Goal: Communication & Community: Answer question/provide support

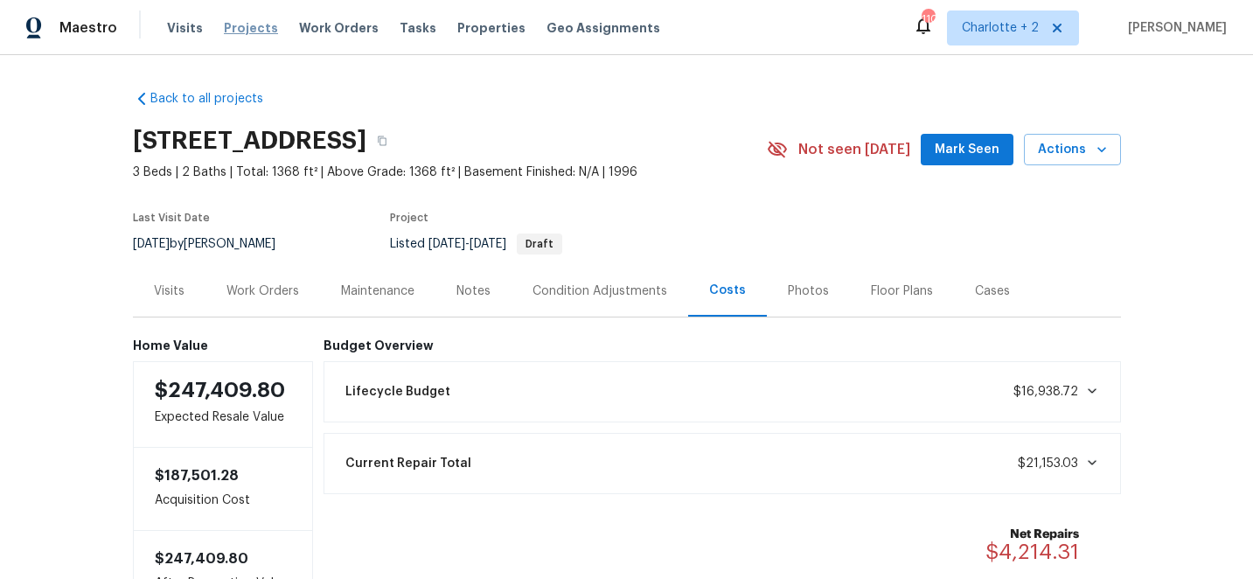
click at [244, 22] on span "Projects" at bounding box center [251, 27] width 54 height 17
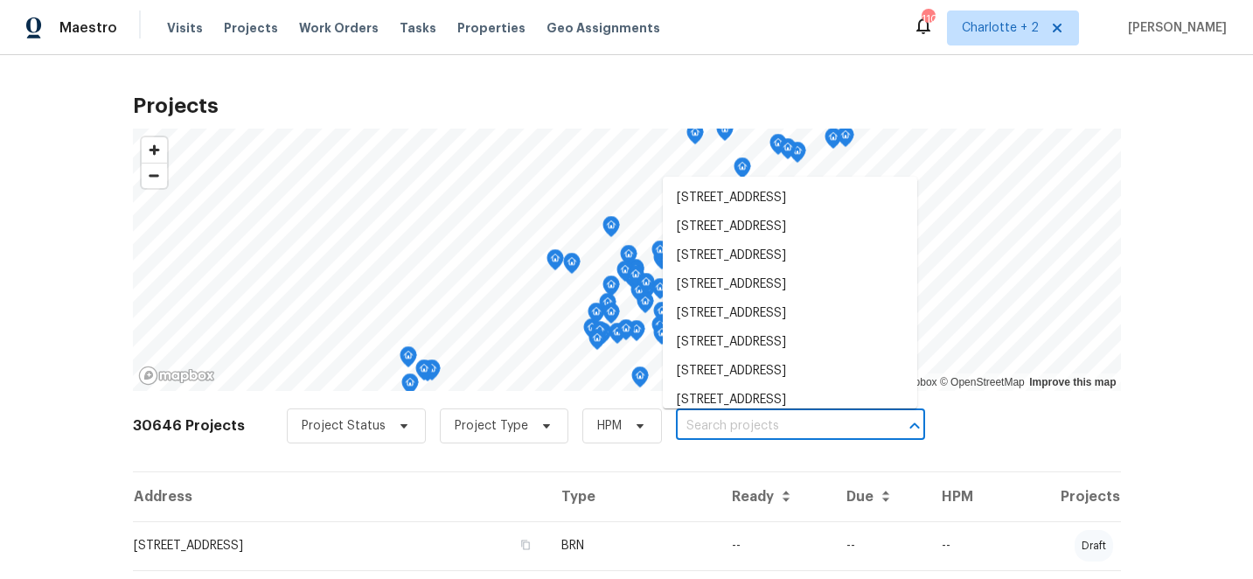
click at [712, 427] on input "text" at bounding box center [776, 426] width 200 height 27
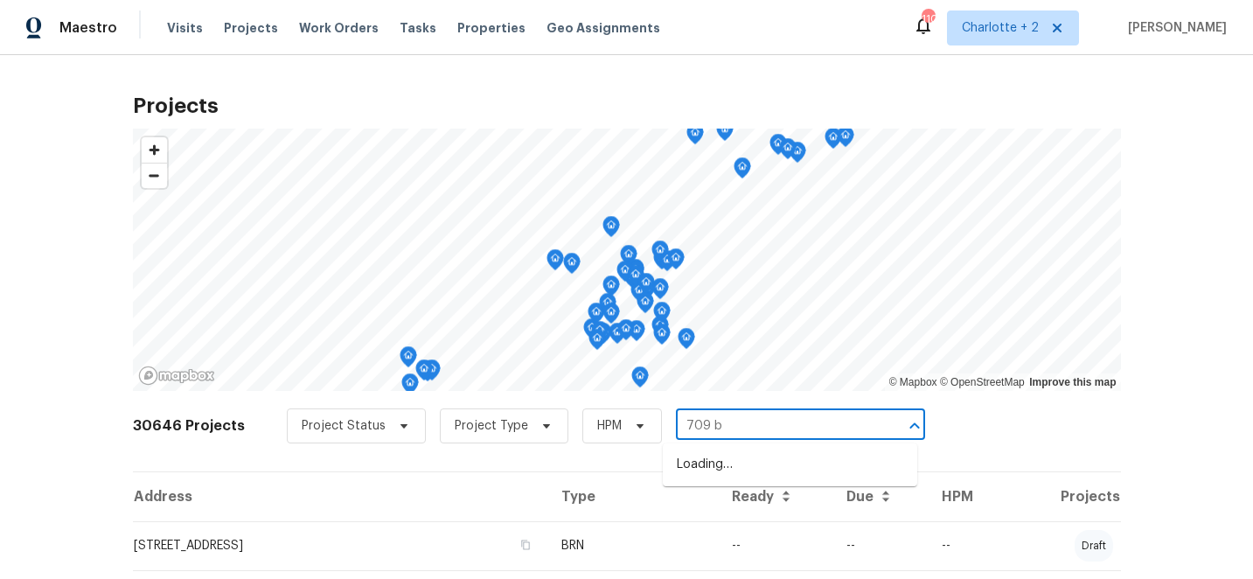
type input "709 br"
click at [749, 508] on li "[STREET_ADDRESS]" at bounding box center [790, 493] width 254 height 29
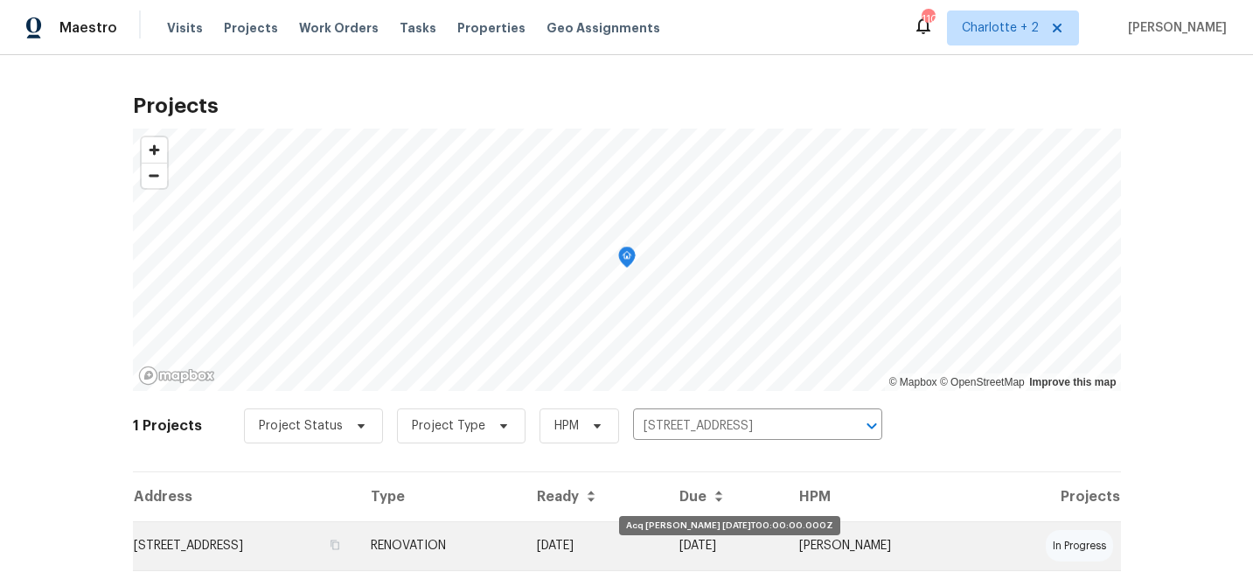
click at [666, 534] on td "[DATE]" at bounding box center [594, 545] width 143 height 49
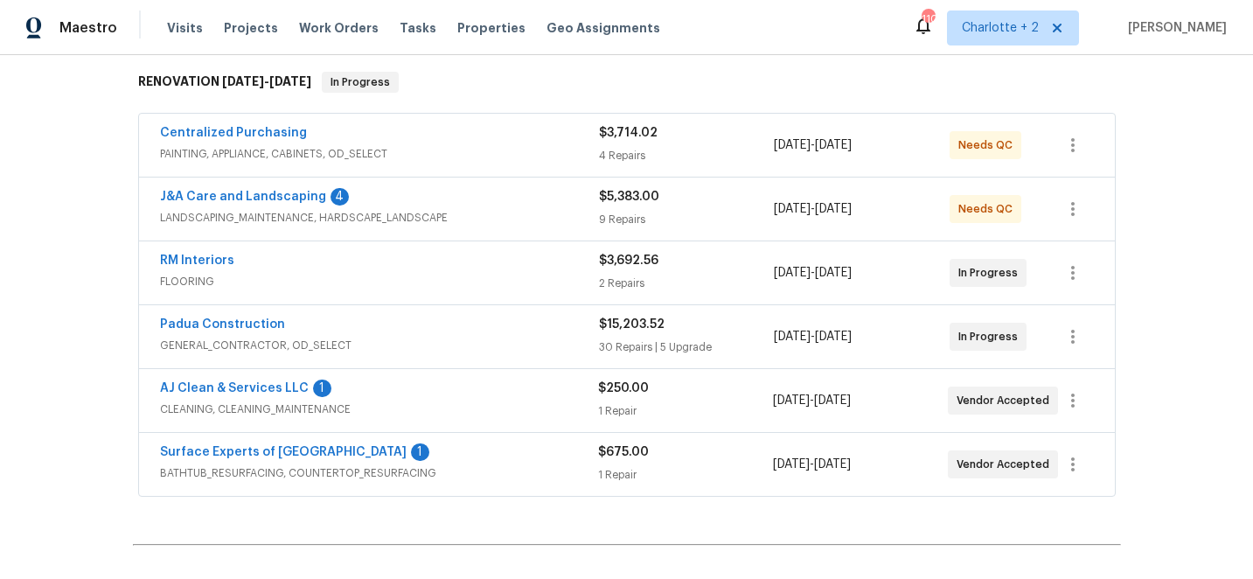
scroll to position [280, 0]
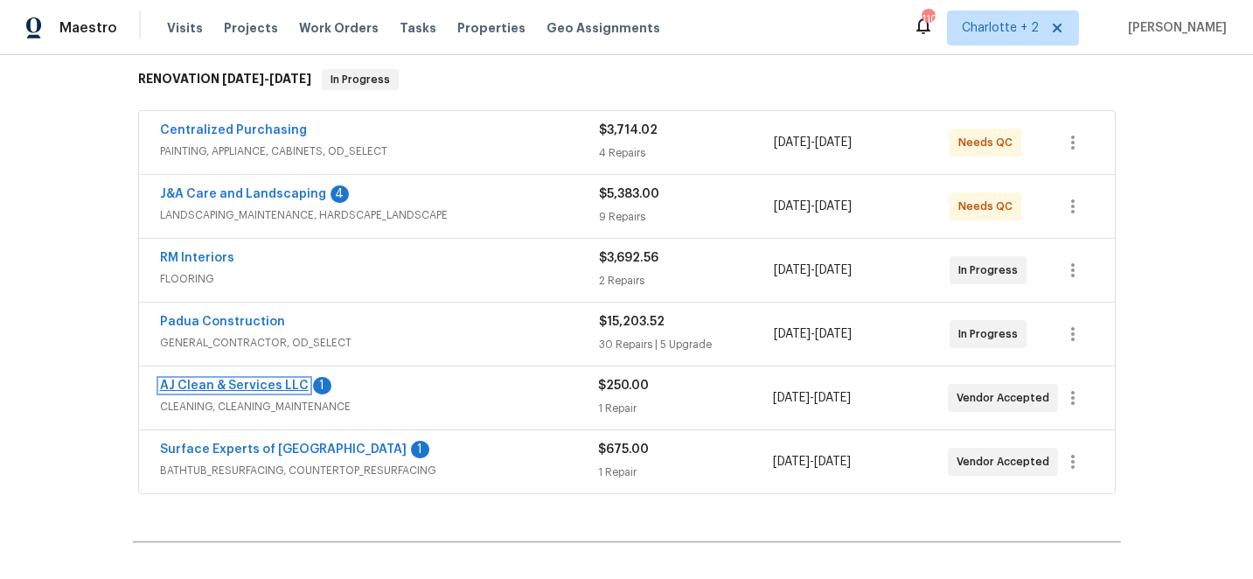
click at [230, 379] on link "AJ Clean & Services LLC" at bounding box center [234, 385] width 149 height 12
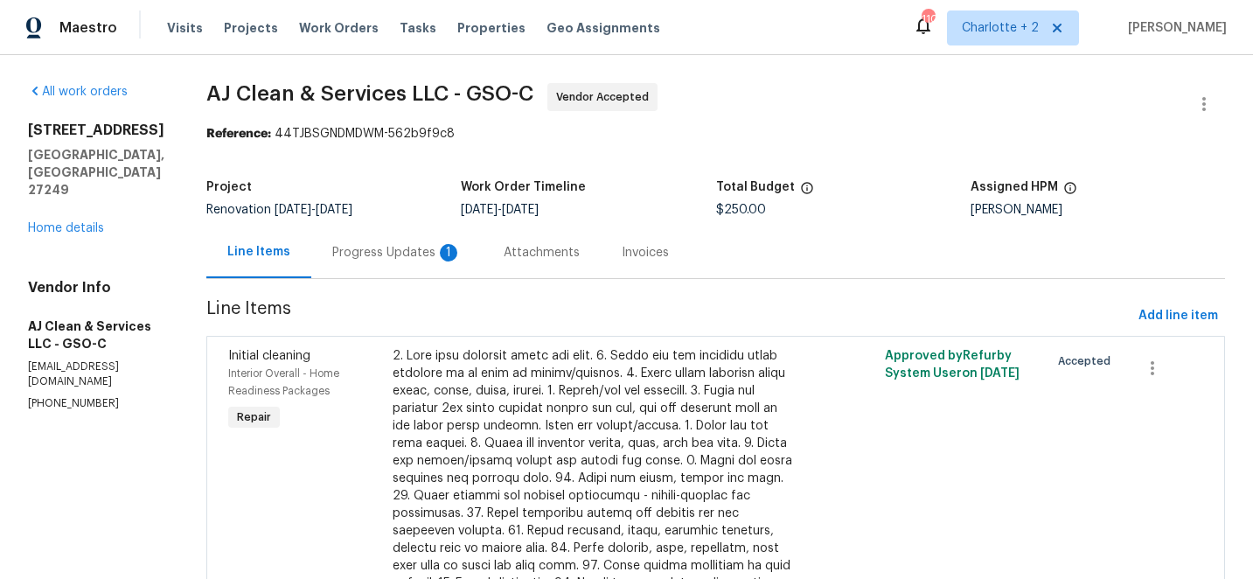
click at [381, 254] on div "Progress Updates 1" at bounding box center [396, 252] width 129 height 17
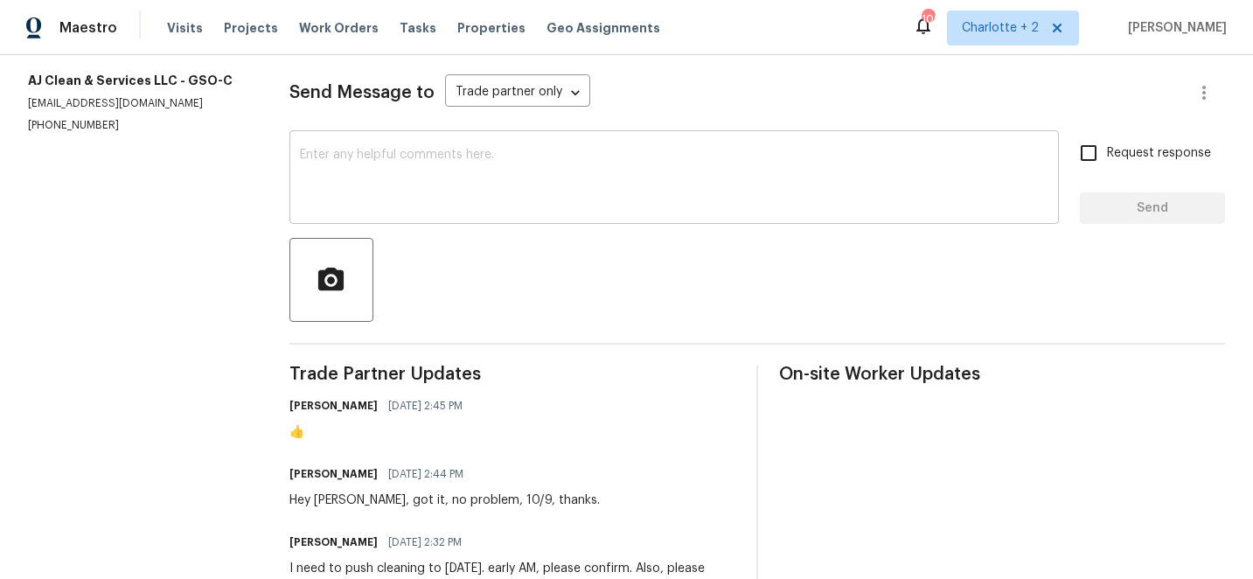
scroll to position [231, 0]
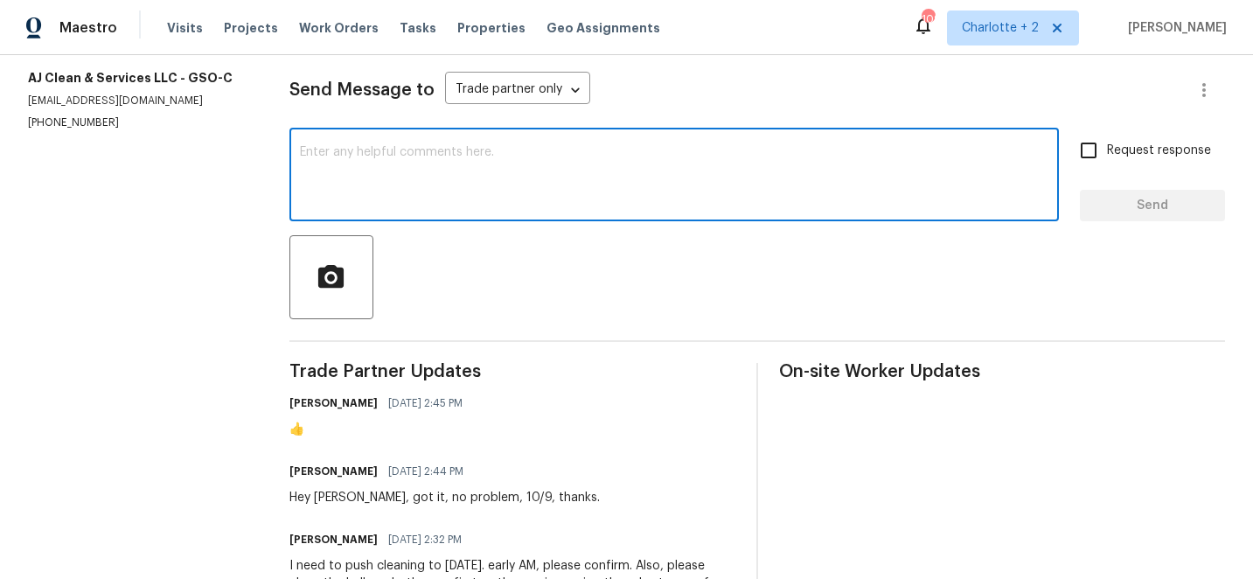
click at [349, 153] on textarea at bounding box center [674, 176] width 748 height 61
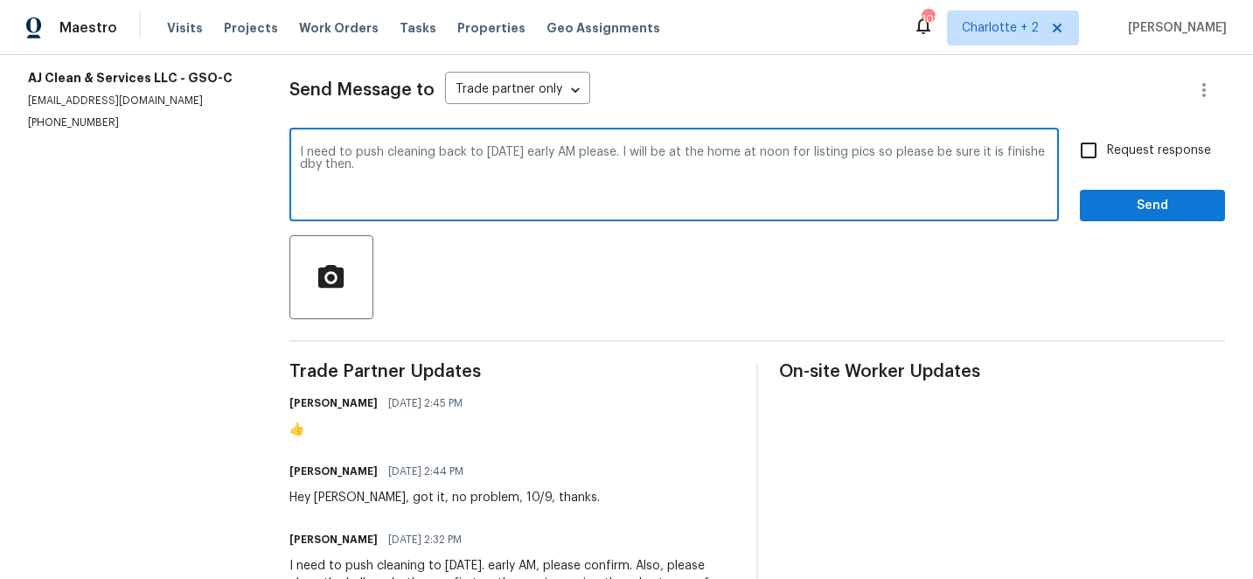
click at [780, 154] on textarea "I need to push cleaning back to [DATE] early AM please. I will be at the home a…" at bounding box center [674, 176] width 748 height 61
click at [308, 165] on textarea "I need to push cleaning back to [DATE] early AM please. I will be at the home a…" at bounding box center [674, 176] width 748 height 61
click at [351, 173] on textarea "I need to push cleaning back to [DATE] early AM please. I will be at the home a…" at bounding box center [674, 176] width 748 height 61
type textarea "I need to push cleaning back to [DATE] early AM please. I will be at the home a…"
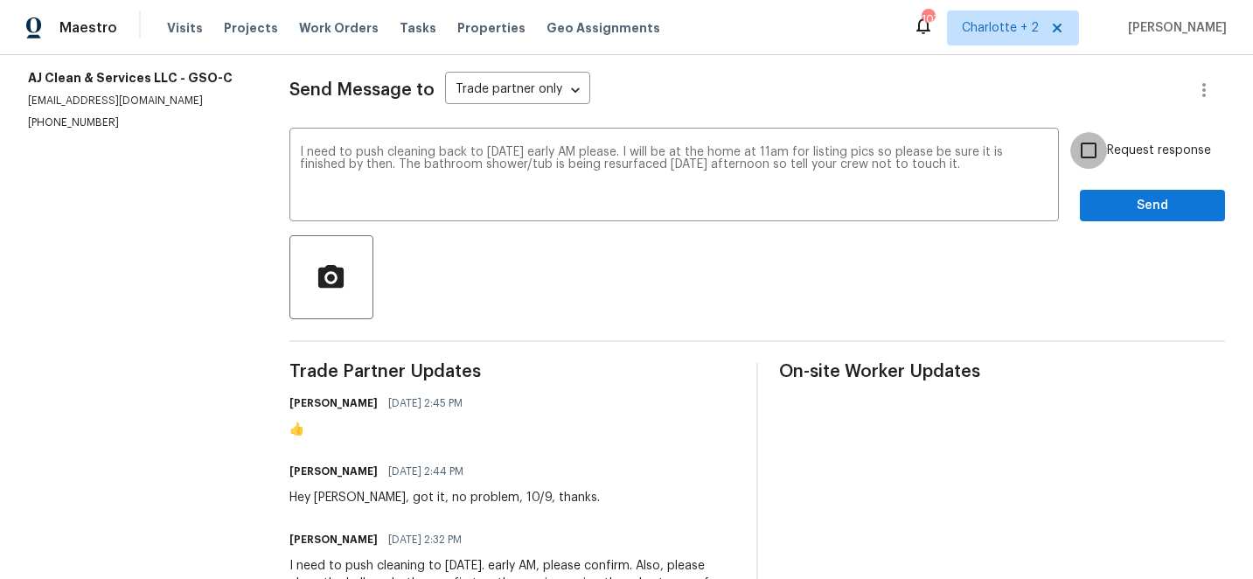
click at [1095, 150] on input "Request response" at bounding box center [1088, 150] width 37 height 37
checkbox input "true"
click at [1143, 205] on span "Send" at bounding box center [1152, 206] width 117 height 22
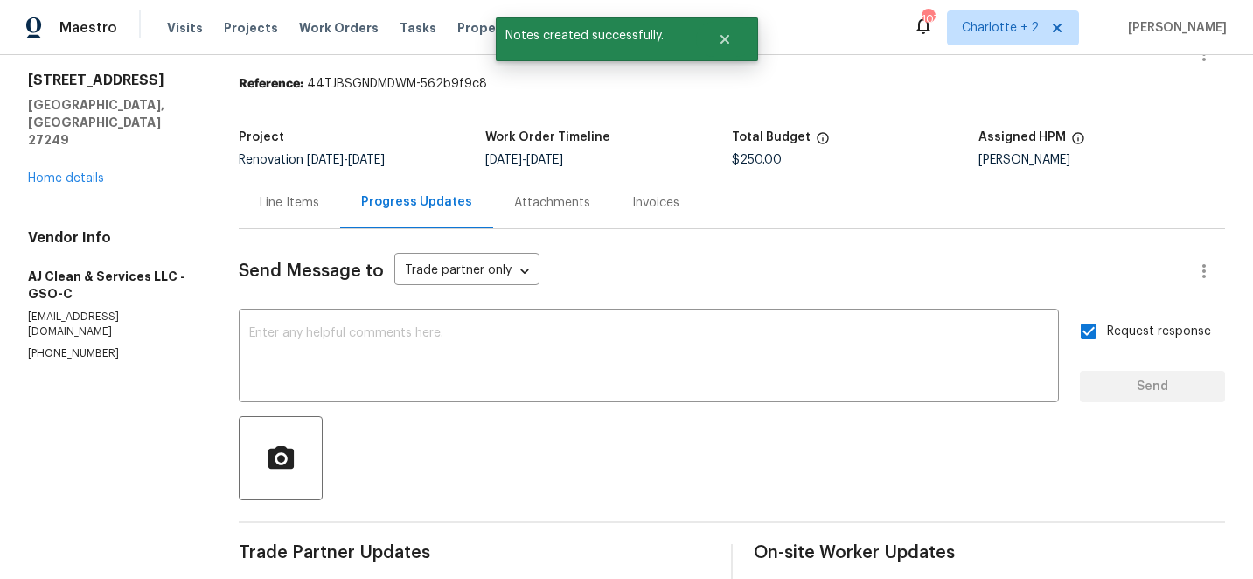
scroll to position [0, 0]
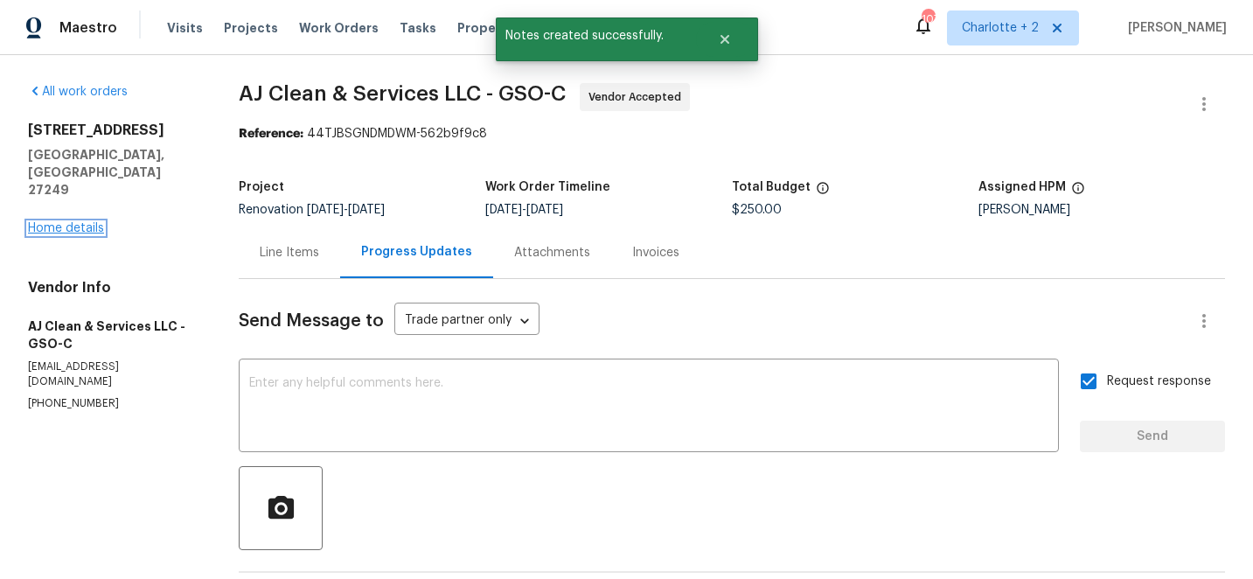
click at [80, 222] on link "Home details" at bounding box center [66, 228] width 76 height 12
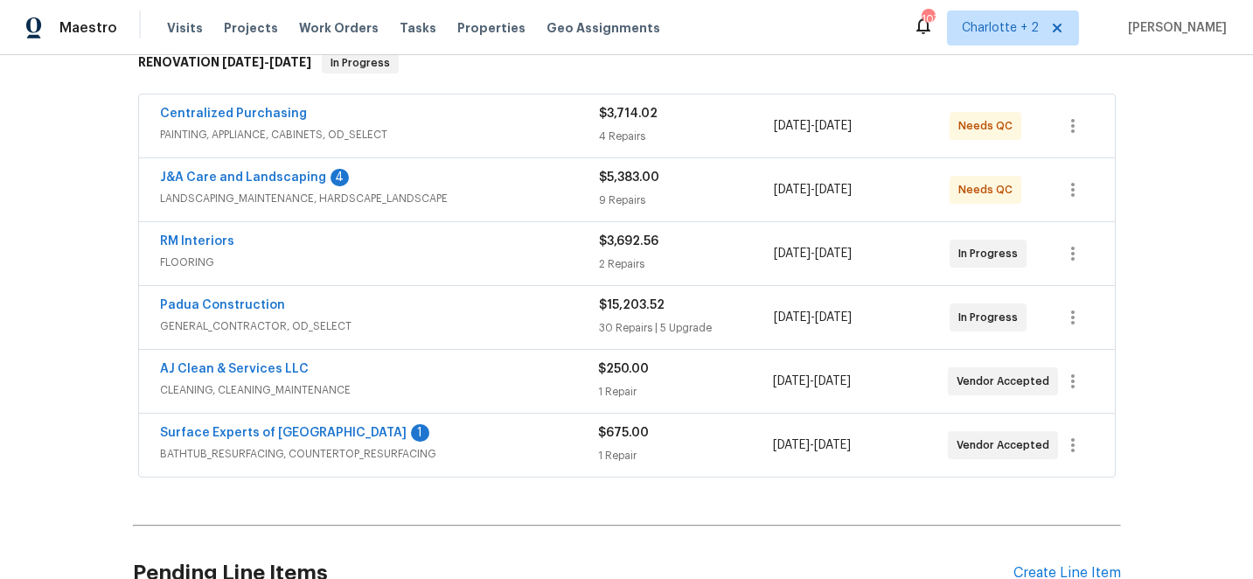
scroll to position [300, 0]
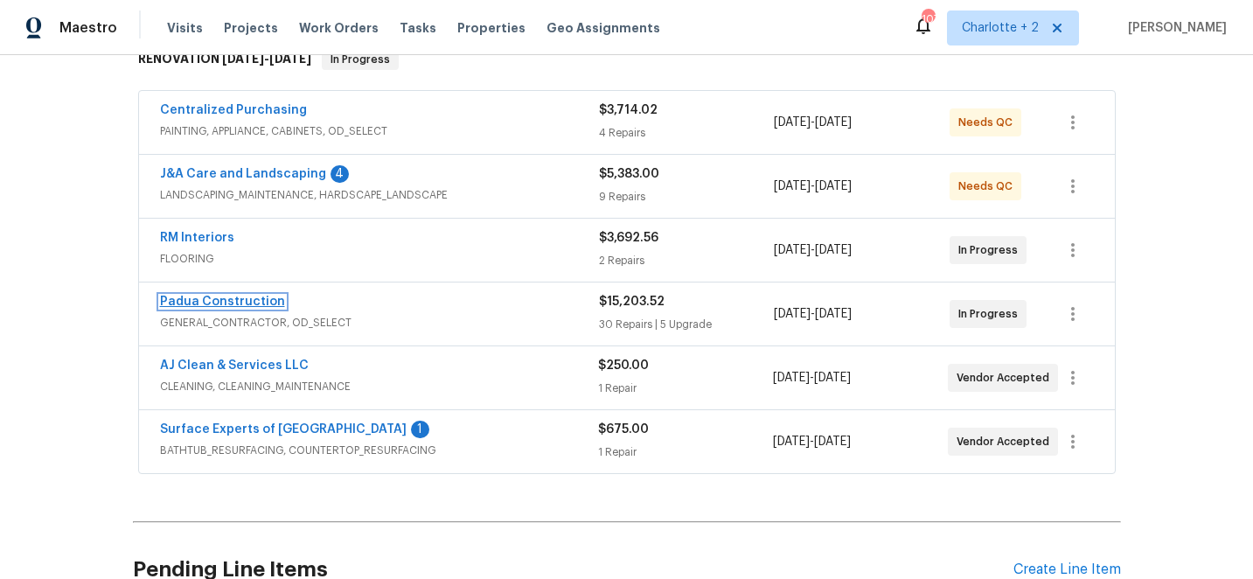
click at [233, 303] on link "Padua Construction" at bounding box center [222, 302] width 125 height 12
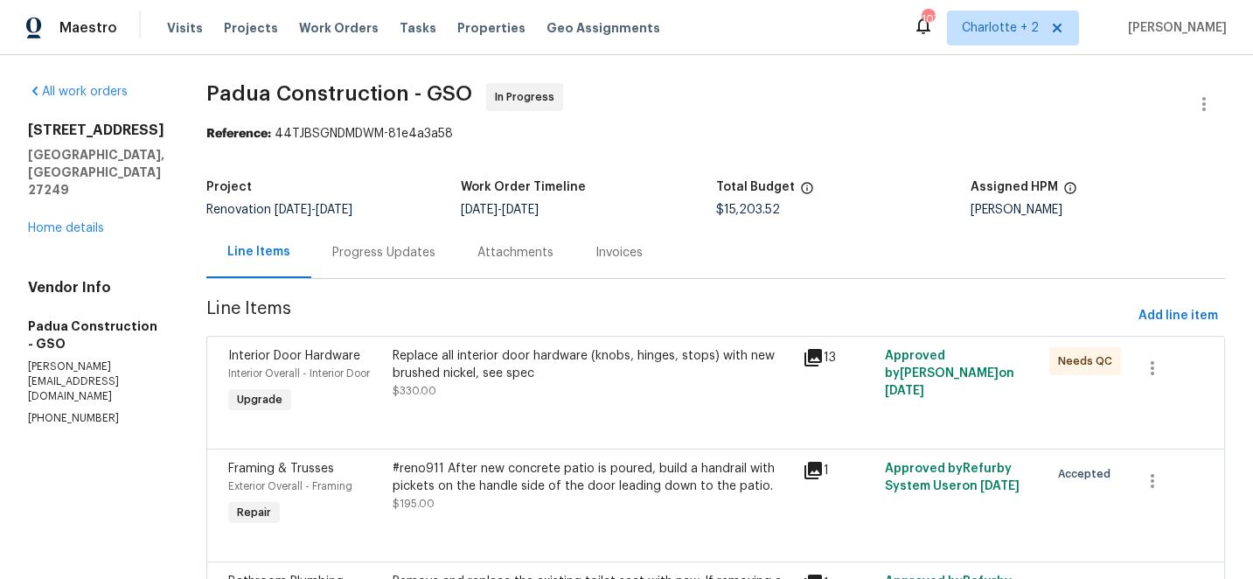
click at [363, 255] on div "Progress Updates" at bounding box center [383, 252] width 103 height 17
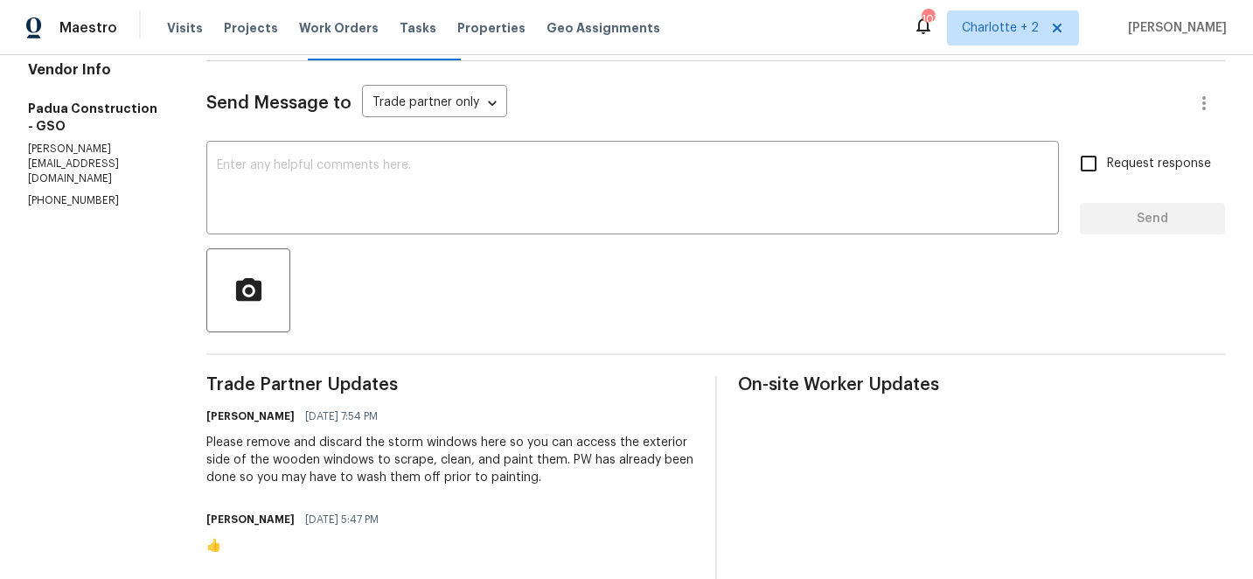
scroll to position [219, 0]
click at [477, 179] on textarea at bounding box center [632, 187] width 831 height 61
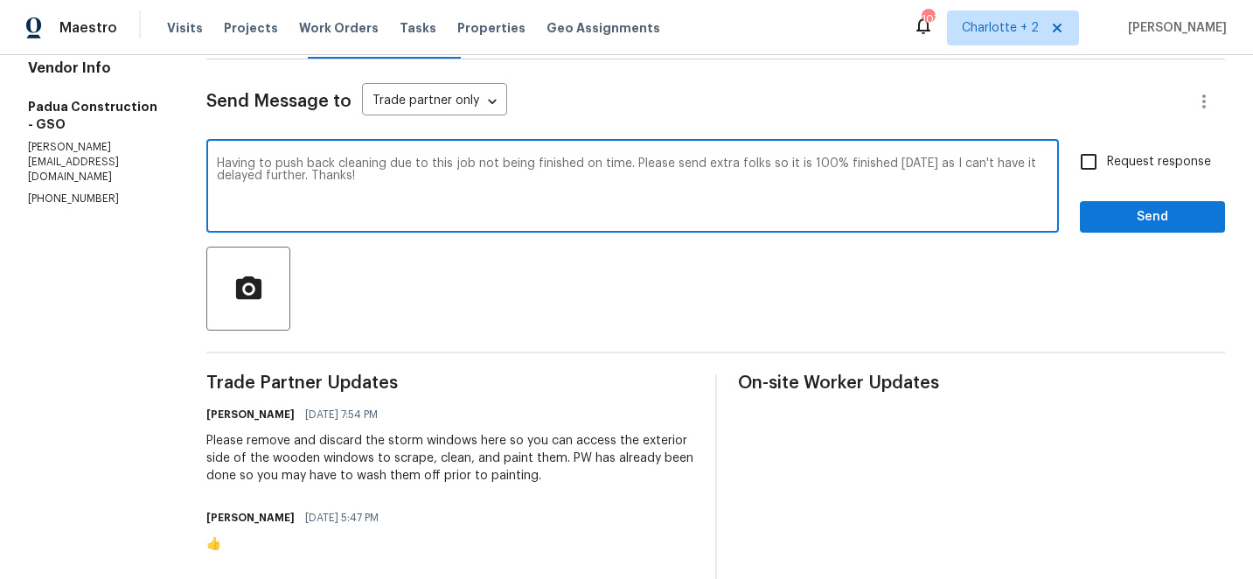
click at [351, 165] on textarea "Having to push back cleaning due to this job not being finished on time. Please…" at bounding box center [632, 187] width 831 height 61
click at [622, 167] on textarea "Having to push back cleaning a day due to this job not being finished on time. …" at bounding box center [632, 187] width 831 height 61
click at [525, 181] on textarea "Having to push back cleaning a day due to this job not being finished on time. …" at bounding box center [632, 187] width 831 height 61
type textarea "Having to push back cleaning a day due to this job not being finished on time. …"
click at [1094, 165] on input "Request response" at bounding box center [1088, 161] width 37 height 37
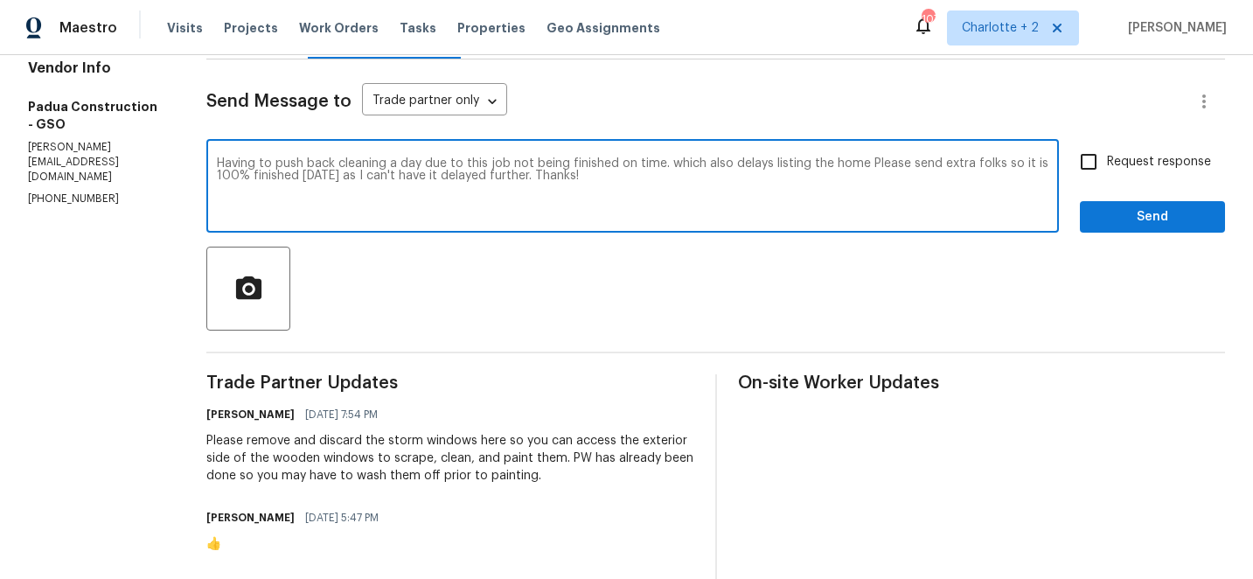
checkbox input "true"
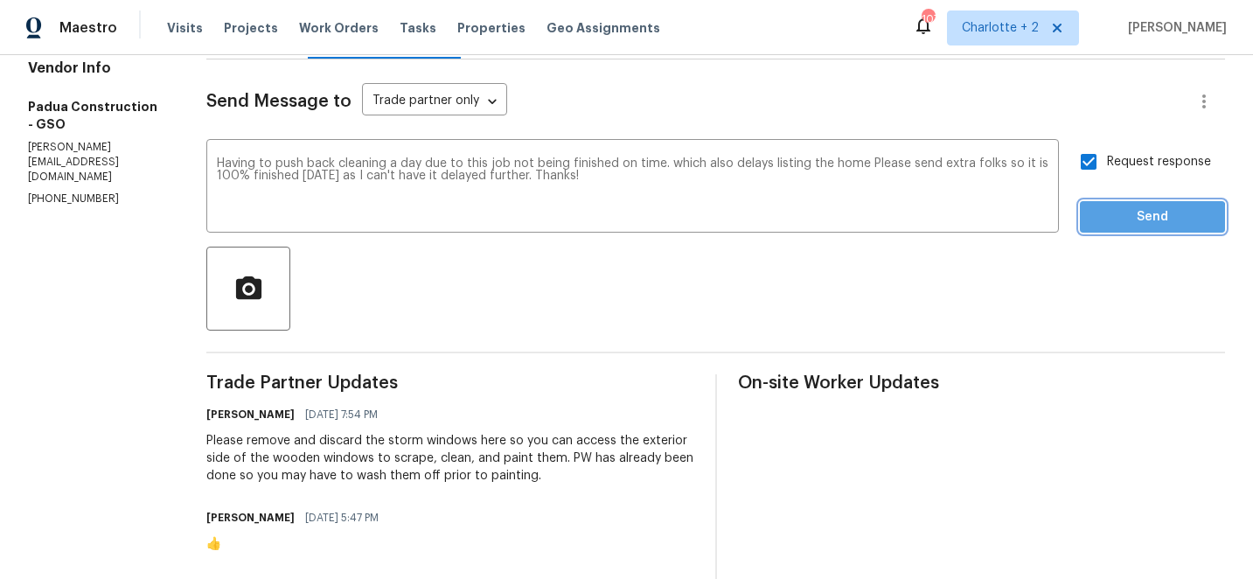
click at [1139, 218] on span "Send" at bounding box center [1152, 217] width 117 height 22
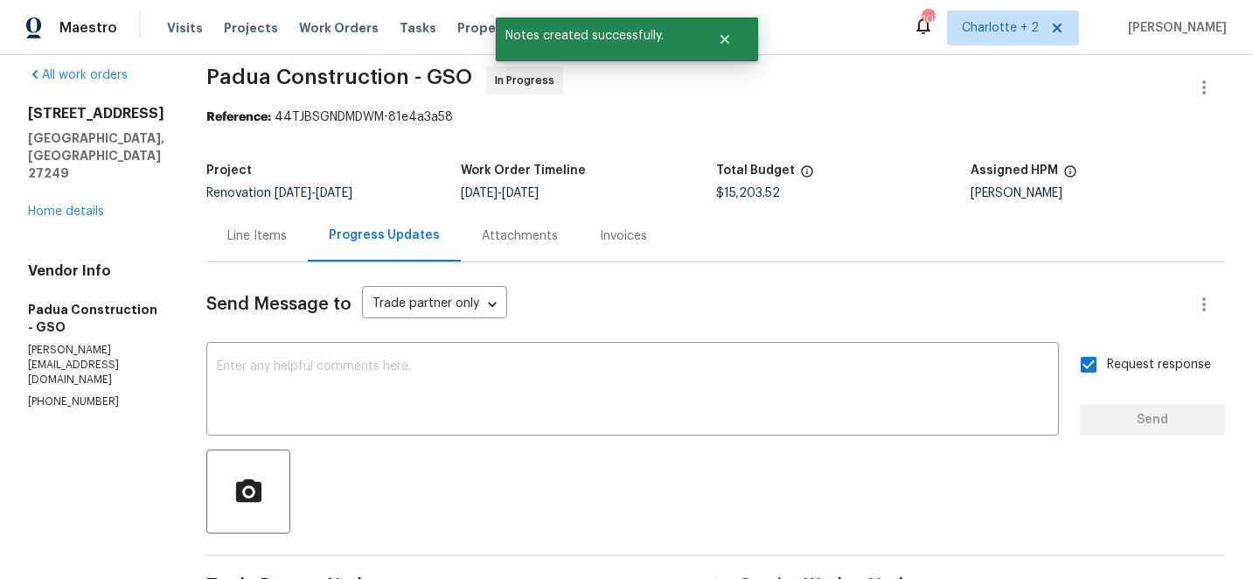
scroll to position [0, 0]
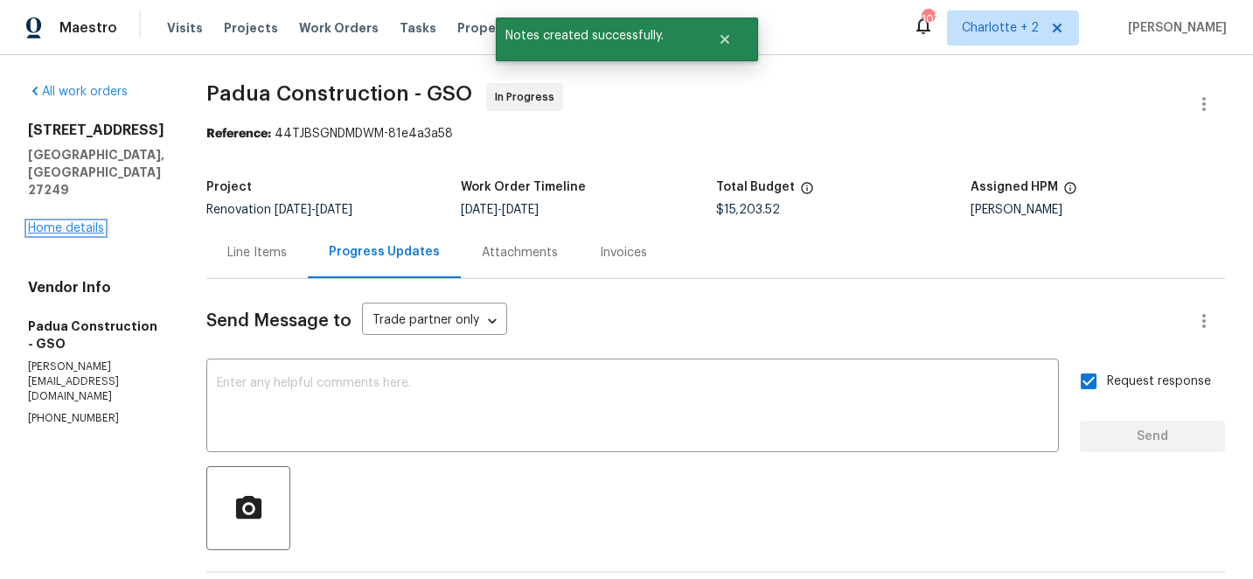
click at [60, 231] on link "Home details" at bounding box center [66, 228] width 76 height 12
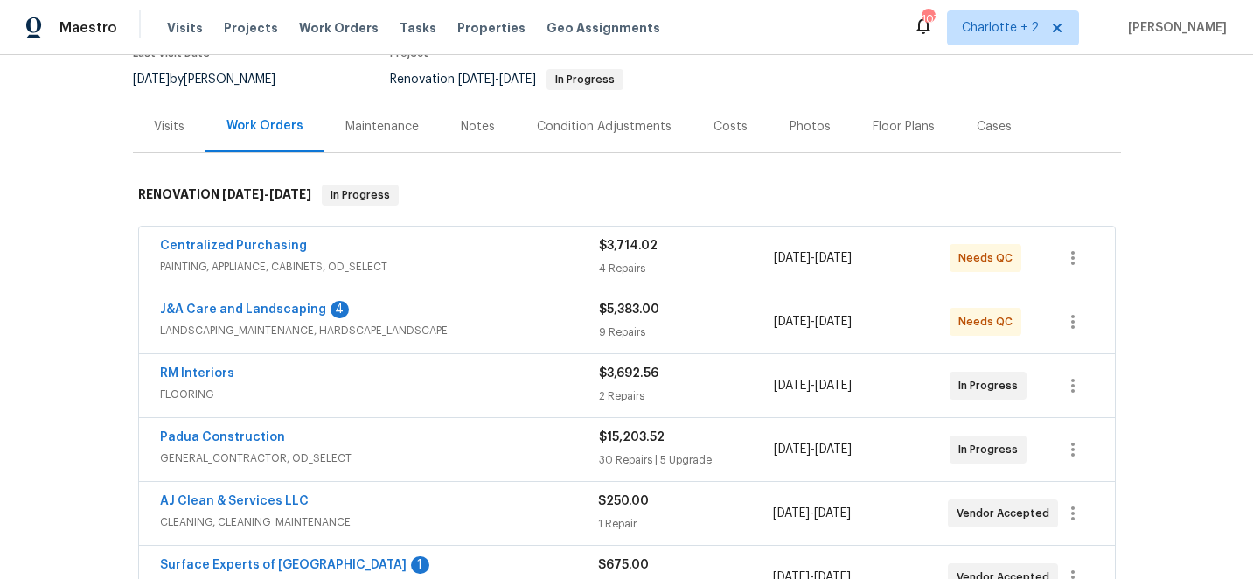
scroll to position [270, 0]
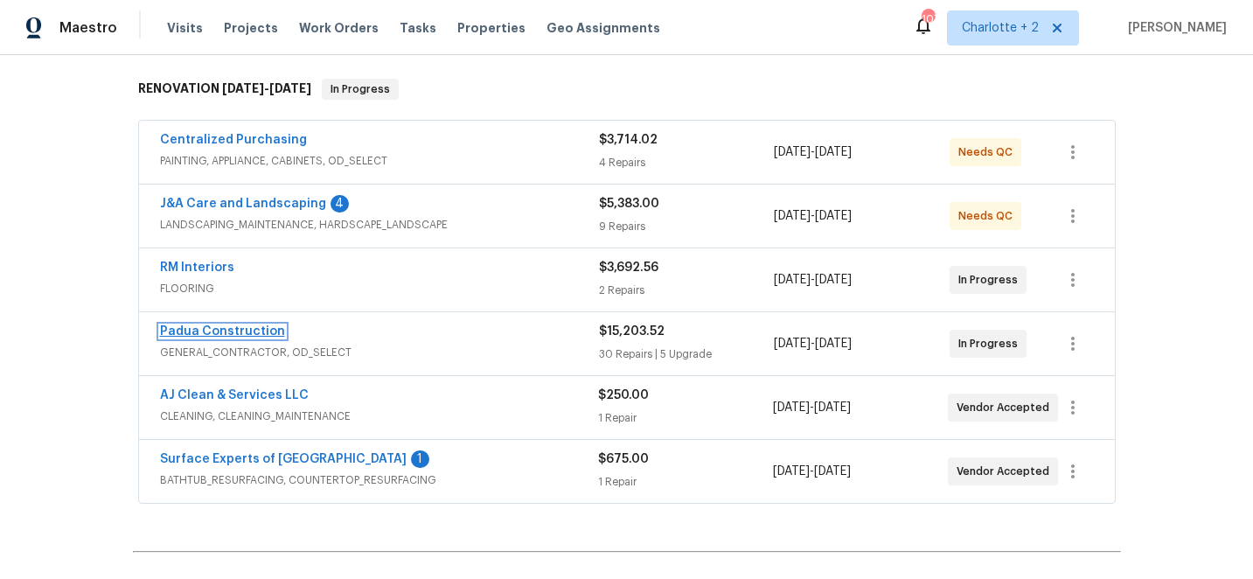
click at [188, 332] on link "Padua Construction" at bounding box center [222, 331] width 125 height 12
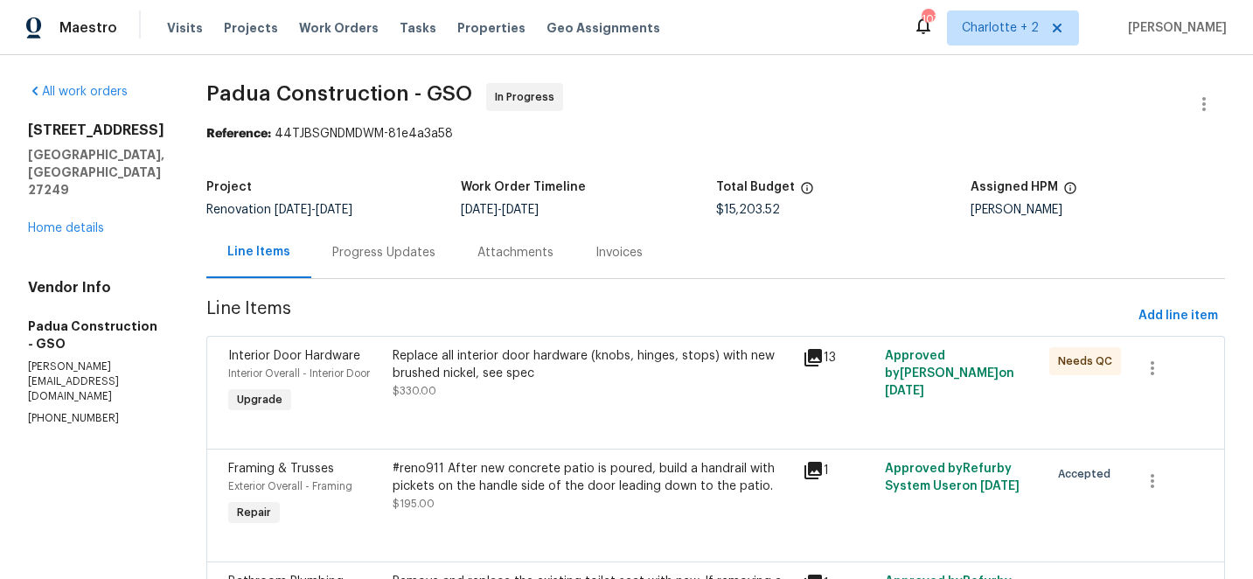
click at [370, 251] on div "Progress Updates" at bounding box center [383, 252] width 103 height 17
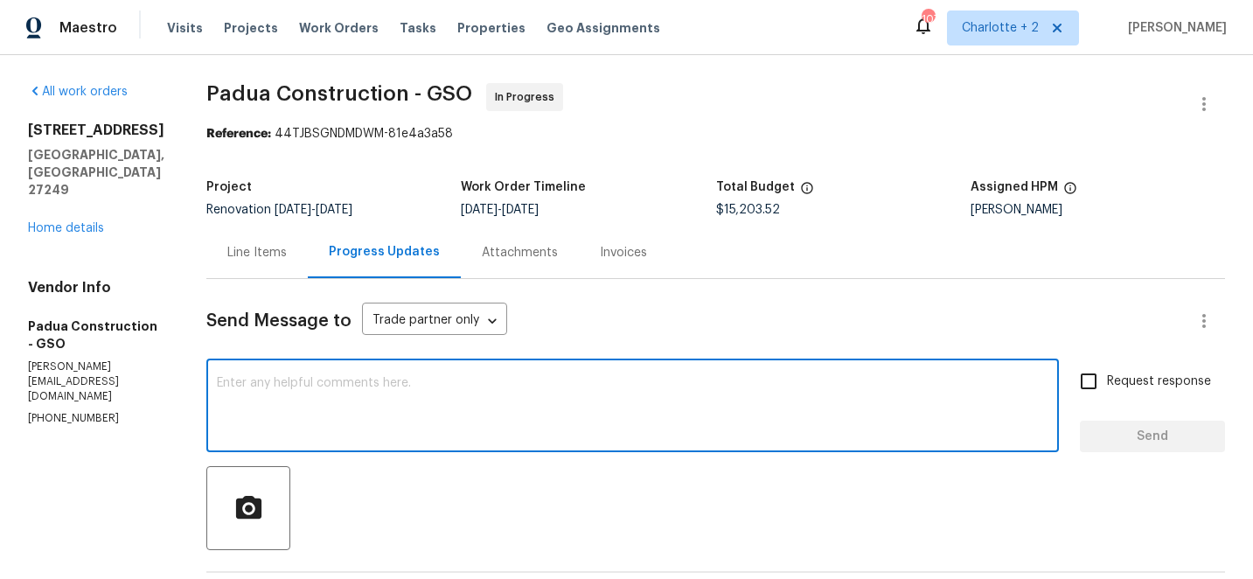
click at [449, 386] on textarea at bounding box center [632, 407] width 831 height 61
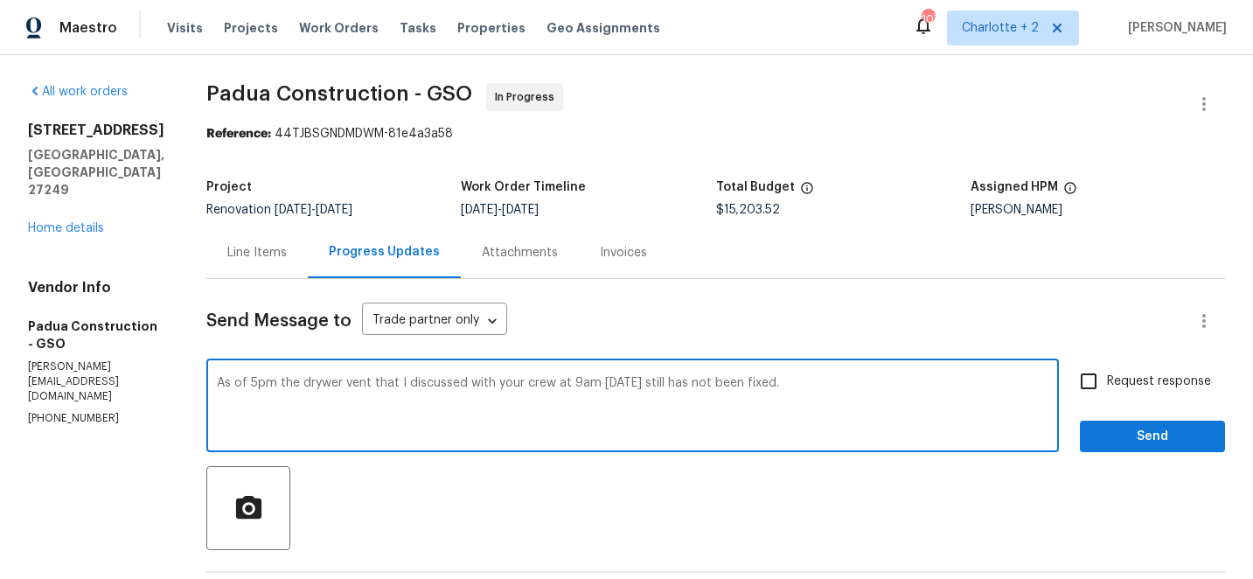
click at [285, 387] on textarea "As of 5pm the drywer vent that I discussed with your crew at 9am [DATE] still h…" at bounding box center [632, 407] width 831 height 61
click at [735, 387] on textarea "As of 5pm the dryer vent that I discussed with your crew at 9am [DATE] still ha…" at bounding box center [632, 407] width 831 height 61
type textarea "As of 5pm the dryer vent that I discussed with your crew at 9am [DATE] still ha…"
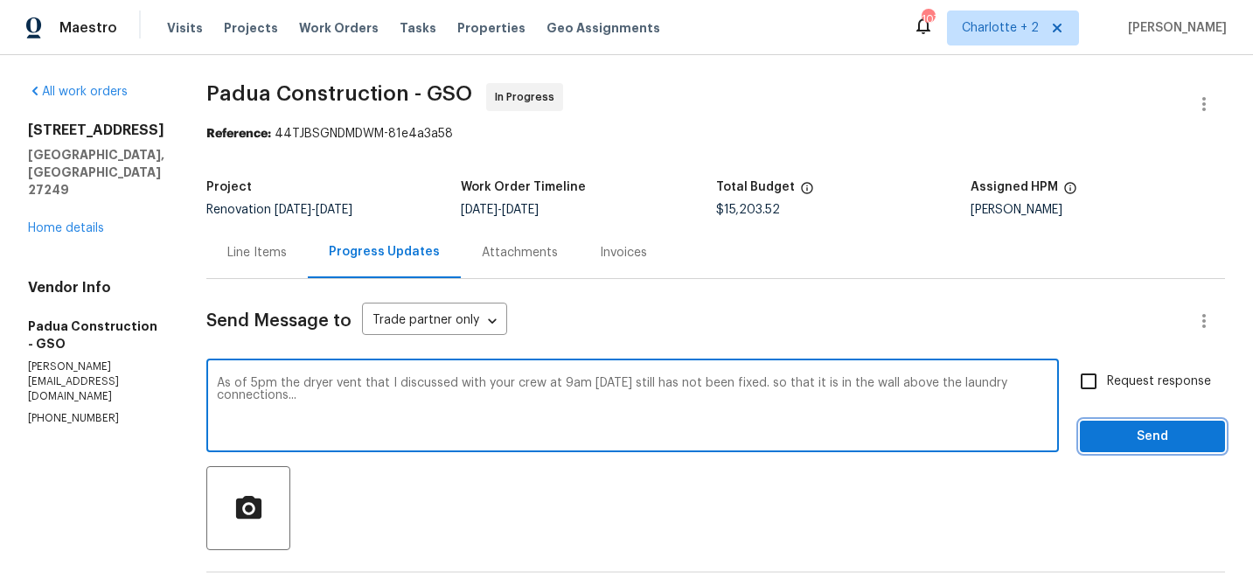
click at [1118, 435] on span "Send" at bounding box center [1152, 437] width 117 height 22
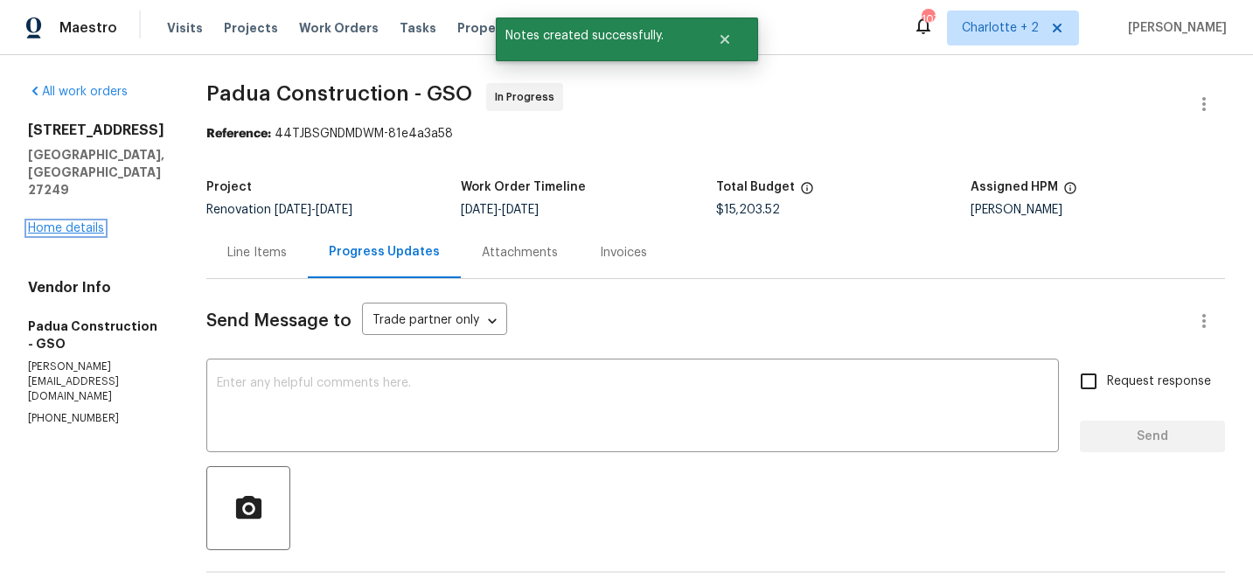
click at [42, 230] on link "Home details" at bounding box center [66, 228] width 76 height 12
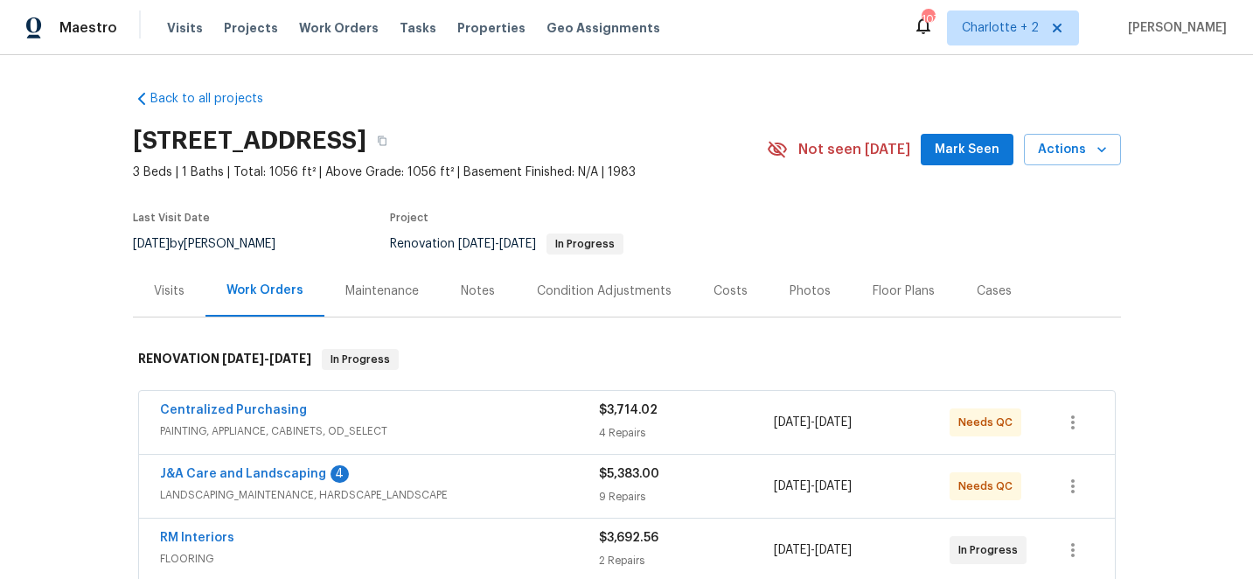
click at [720, 288] on div "Costs" at bounding box center [730, 290] width 34 height 17
